Goal: Task Accomplishment & Management: Use online tool/utility

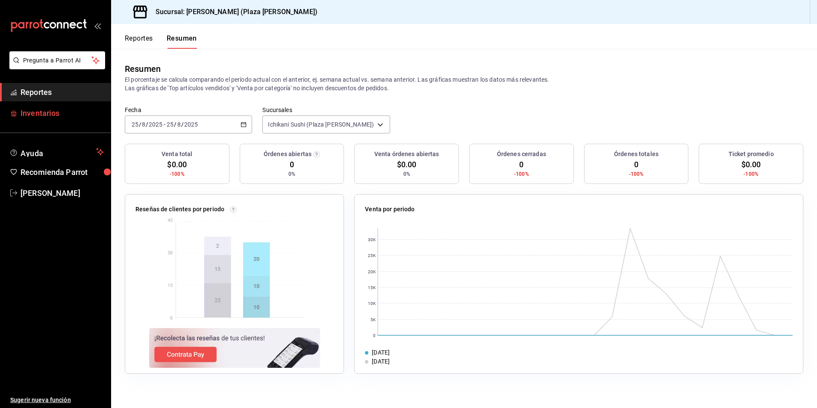
click at [67, 112] on span "Inventarios" at bounding box center [62, 113] width 83 height 12
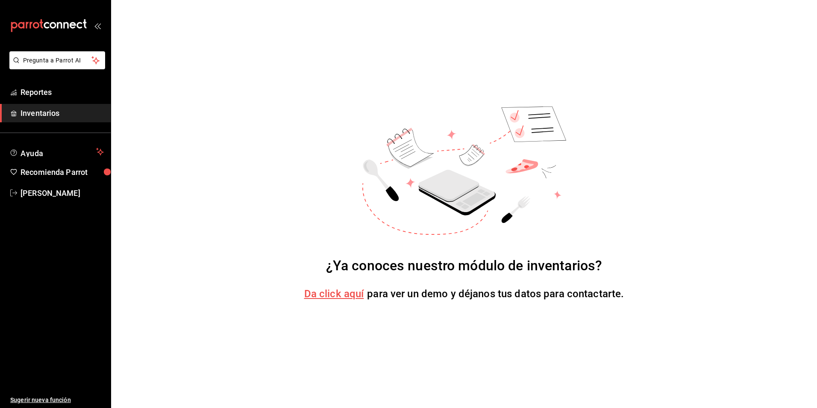
click at [57, 104] on link "Inventarios" at bounding box center [55, 113] width 111 height 18
click at [56, 90] on span "Reportes" at bounding box center [62, 92] width 83 height 12
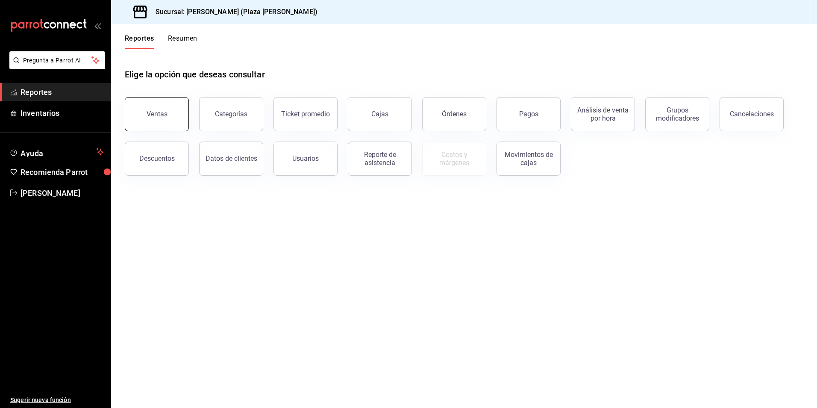
click at [158, 116] on div "Ventas" at bounding box center [157, 114] width 21 height 8
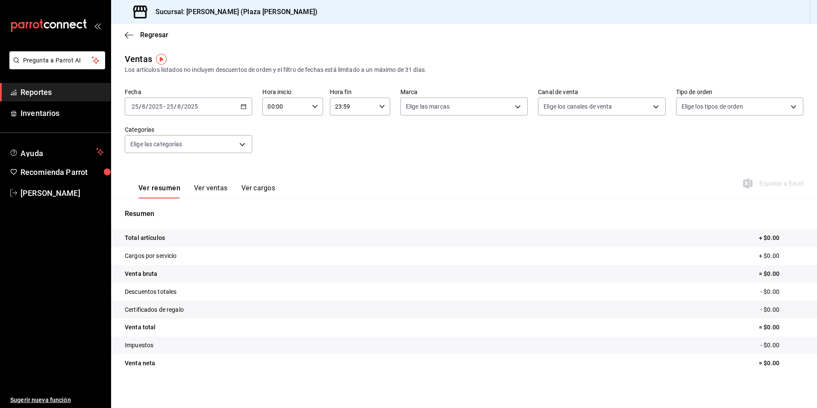
click at [241, 105] on \(Stroke\) "button" at bounding box center [243, 106] width 5 height 5
click at [154, 163] on li "Semana actual" at bounding box center [165, 170] width 80 height 19
click at [241, 106] on icon "button" at bounding box center [244, 106] width 6 height 6
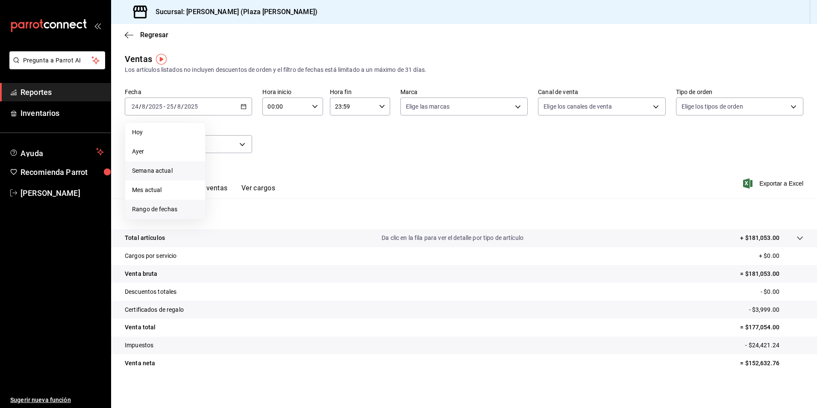
click at [161, 210] on span "Rango de fechas" at bounding box center [165, 209] width 66 height 9
click at [312, 219] on abbr "24" at bounding box center [314, 220] width 6 height 6
click at [220, 219] on button "18" at bounding box center [223, 219] width 15 height 15
click at [379, 107] on icon "button" at bounding box center [382, 106] width 6 height 6
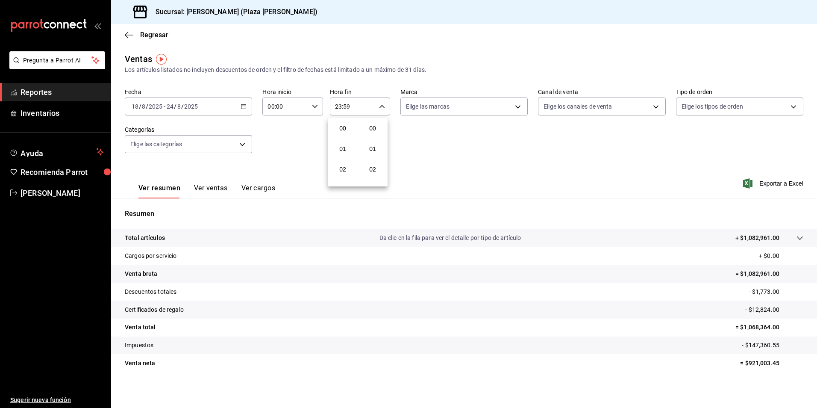
scroll to position [1162, 0]
click at [790, 180] on div at bounding box center [408, 204] width 817 height 408
click at [746, 181] on span "Exportar a Excel" at bounding box center [774, 183] width 59 height 10
